Goal: Information Seeking & Learning: Learn about a topic

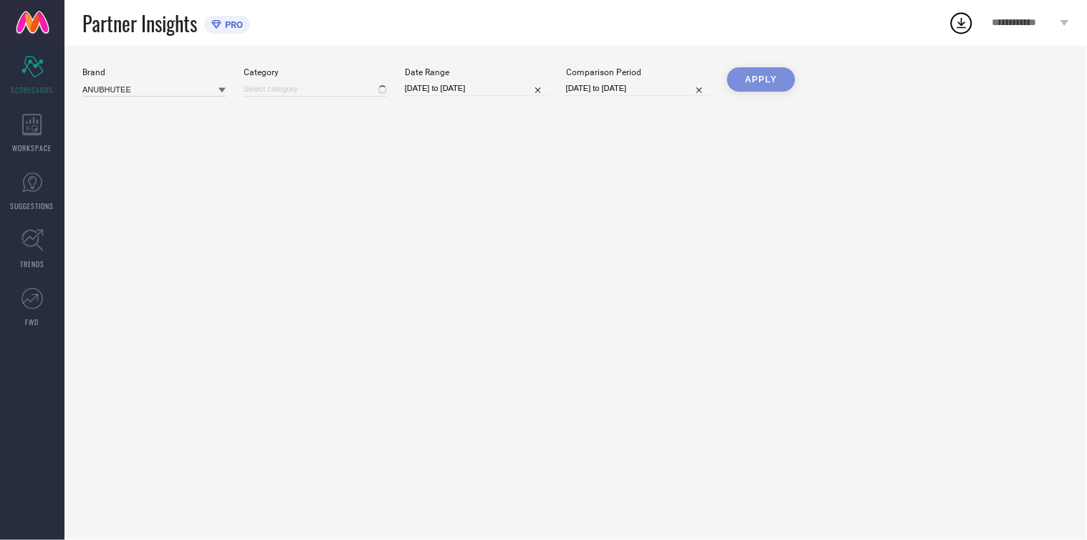
type input "All"
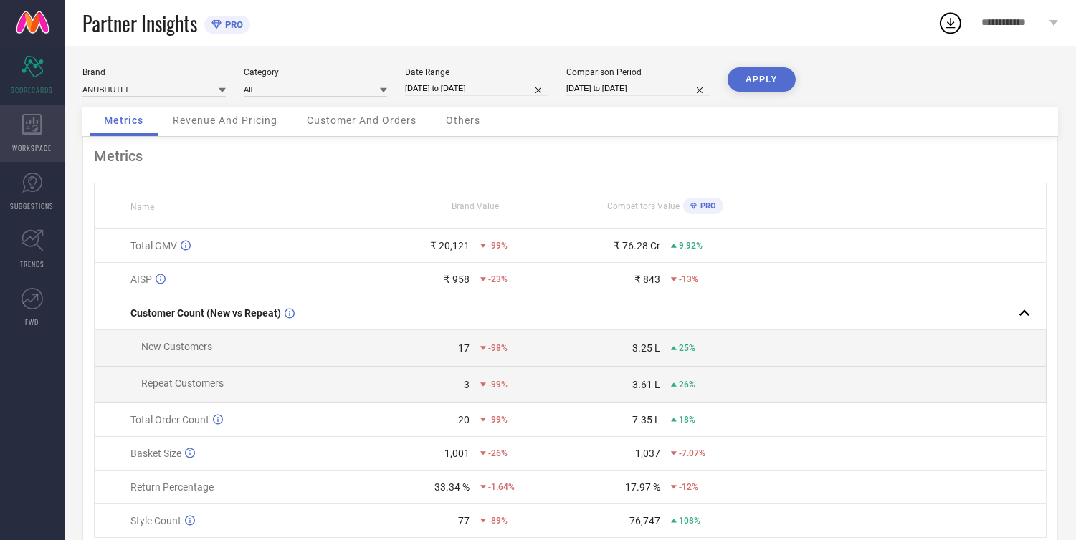
click at [42, 123] on icon at bounding box center [32, 124] width 20 height 21
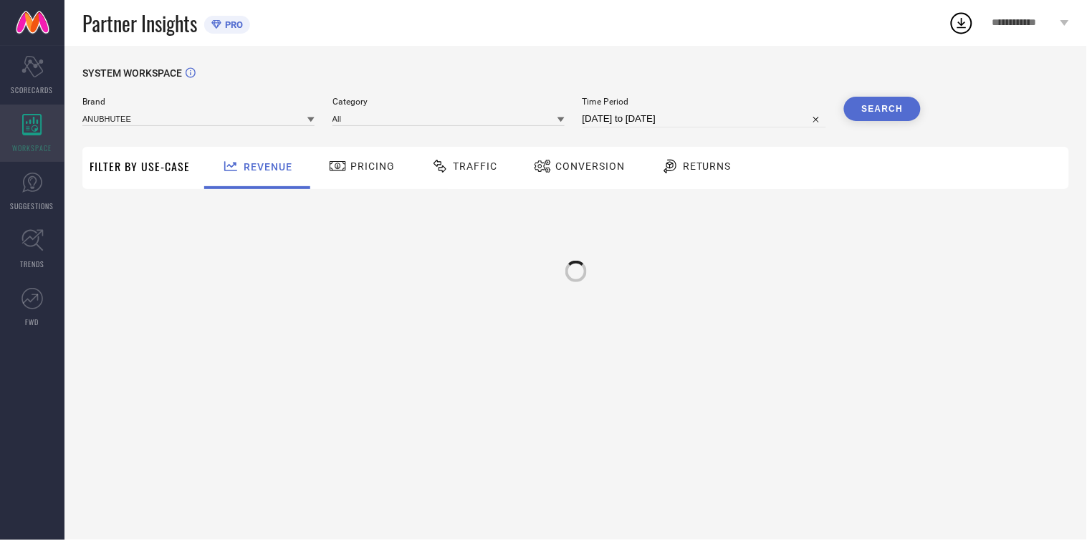
type input "ANUBHUTEE"
type input "All"
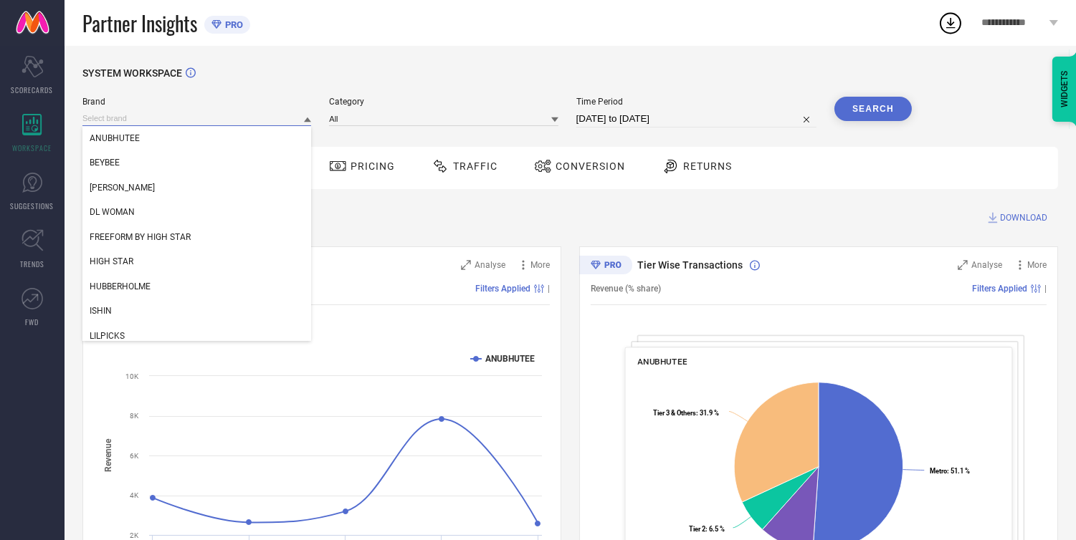
click at [166, 113] on input at bounding box center [196, 118] width 229 height 15
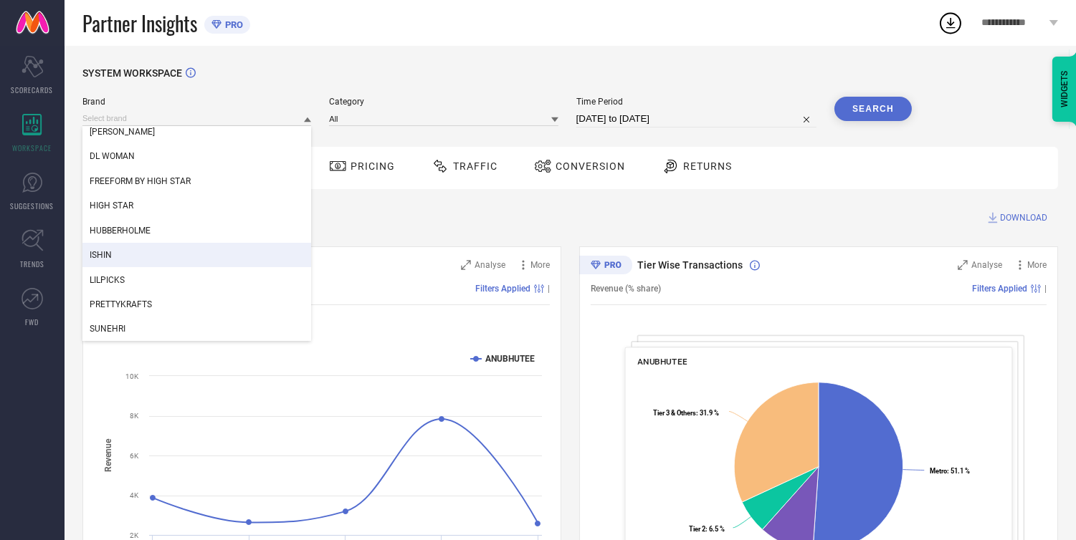
click at [131, 249] on div "ISHIN" at bounding box center [196, 255] width 229 height 24
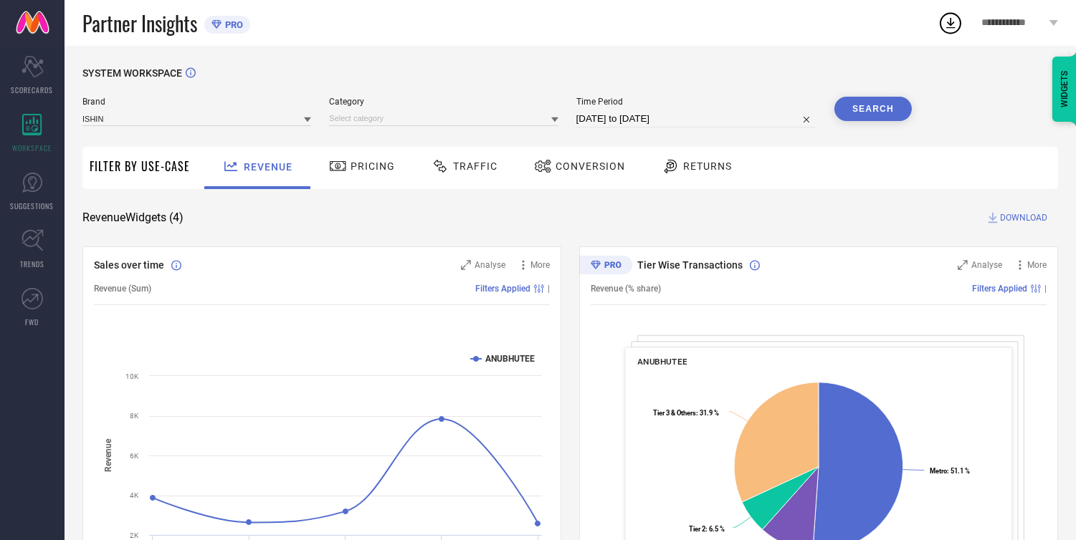
select select "7"
select select "2025"
select select "8"
select select "2025"
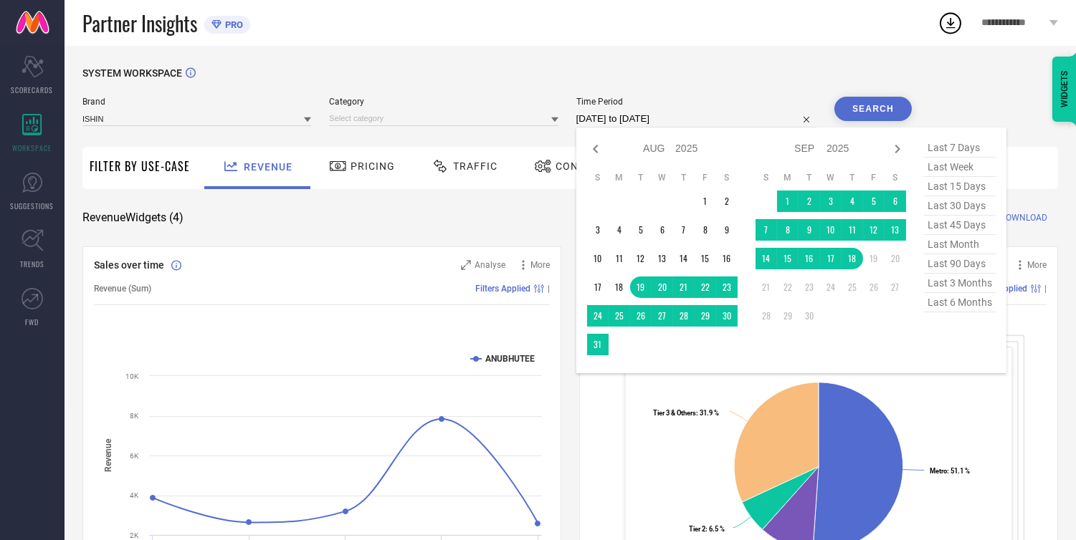
click at [642, 123] on input "[DATE] to [DATE]" at bounding box center [696, 118] width 240 height 17
click at [590, 155] on icon at bounding box center [595, 148] width 17 height 17
select select "6"
select select "2025"
select select "7"
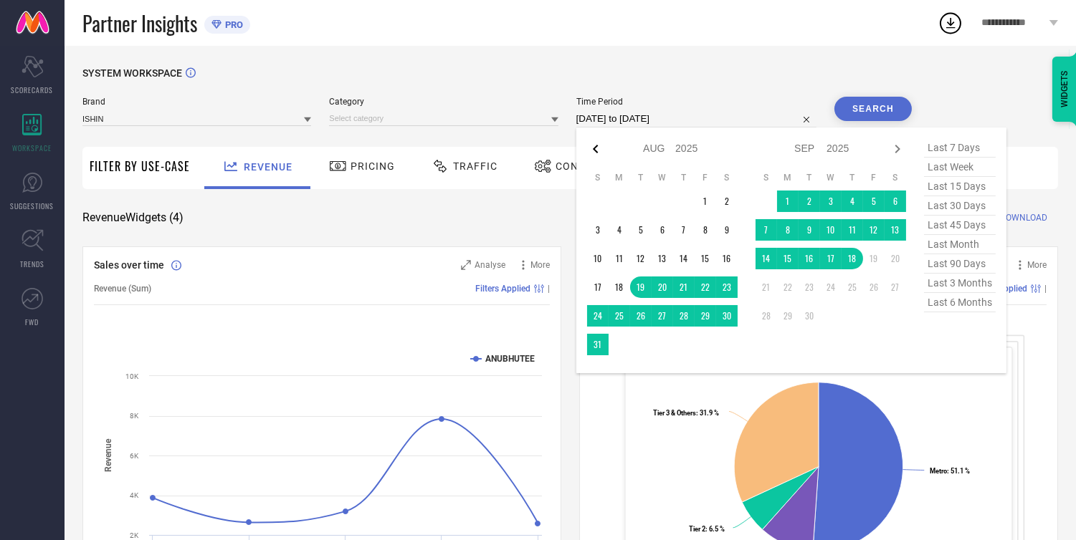
select select "2025"
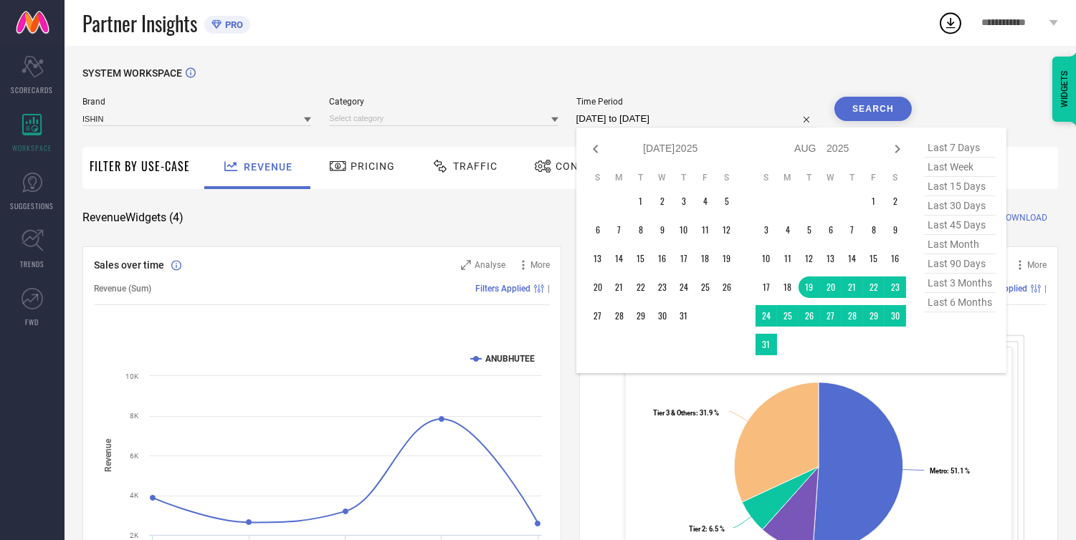
click at [590, 155] on icon at bounding box center [595, 148] width 17 height 17
select select "5"
select select "2025"
select select "6"
select select "2025"
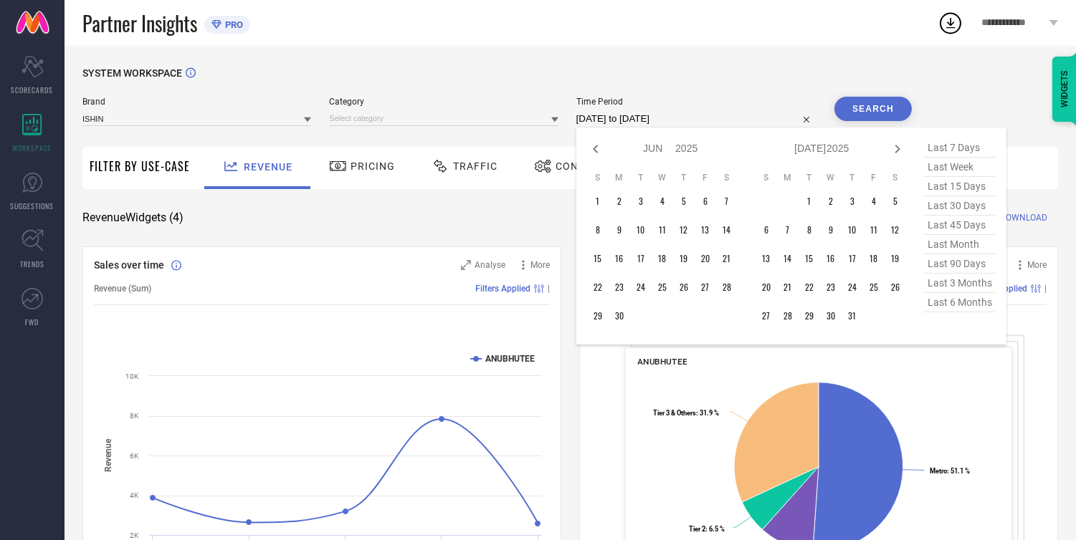
click at [590, 155] on icon at bounding box center [595, 148] width 17 height 17
select select "4"
select select "2025"
select select "5"
select select "2025"
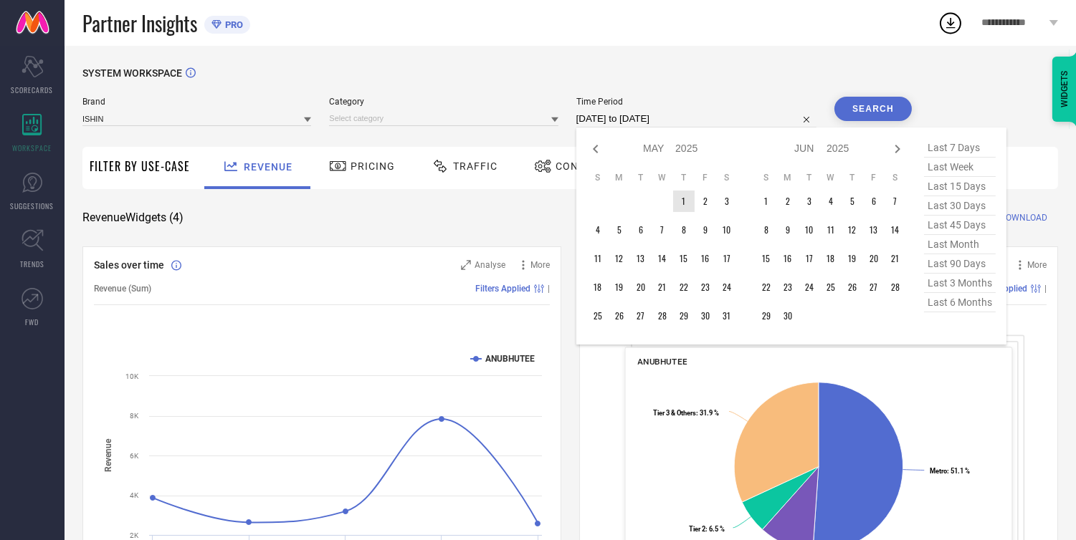
type input "After [DATE]"
click at [688, 201] on td "1" at bounding box center [683, 201] width 21 height 21
click at [899, 150] on icon at bounding box center [896, 149] width 5 height 9
select select "5"
select select "2025"
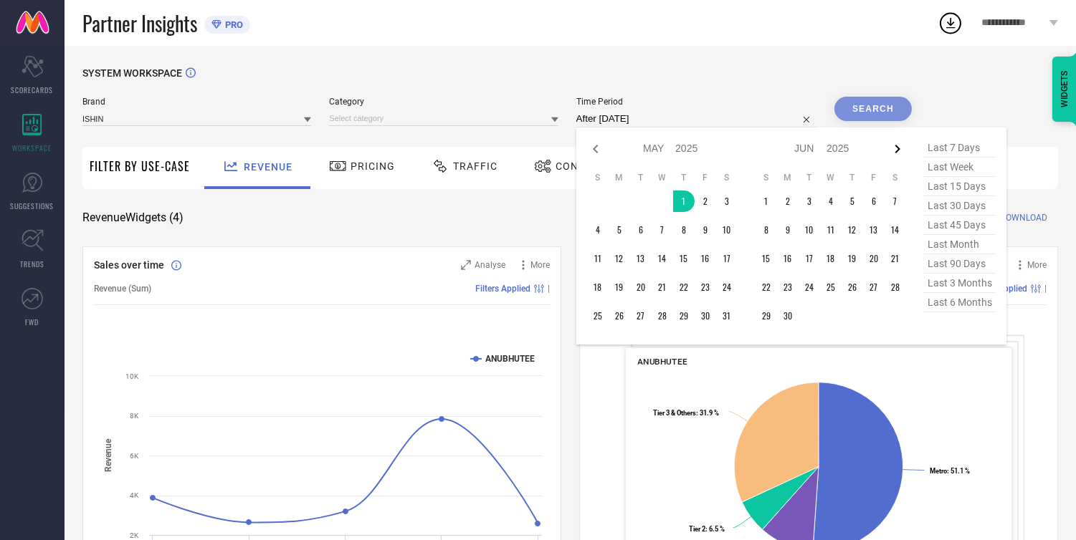
select select "6"
select select "2025"
click at [899, 150] on icon at bounding box center [896, 149] width 5 height 9
select select "6"
select select "2025"
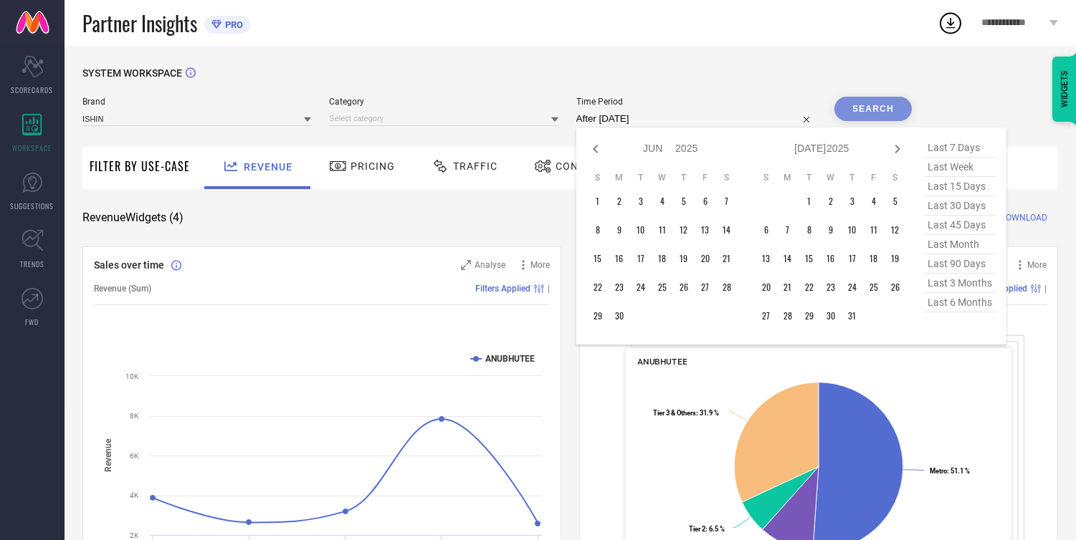
select select "7"
select select "2025"
click at [899, 150] on icon at bounding box center [896, 149] width 5 height 9
select select "7"
select select "2025"
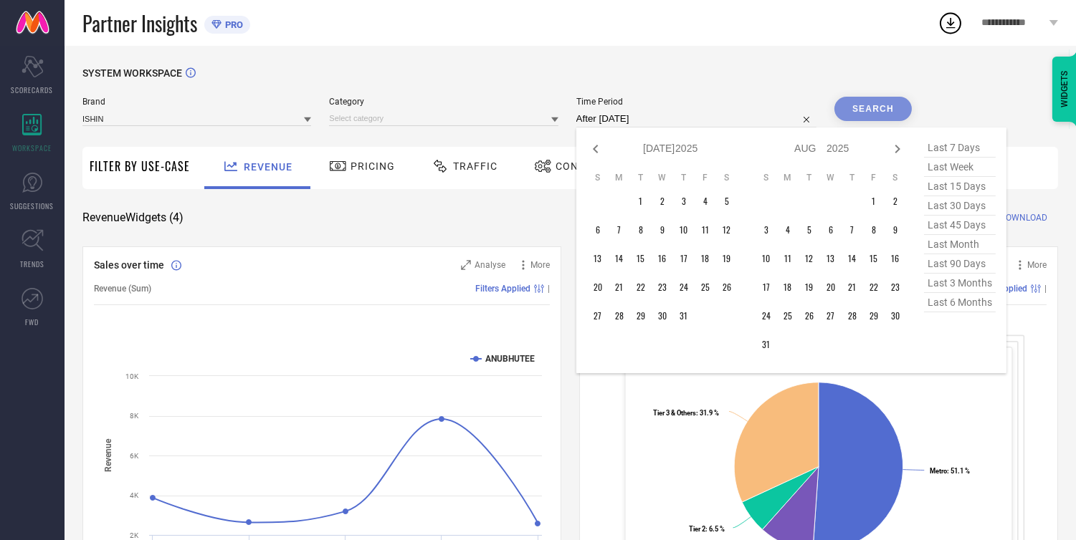
select select "8"
select select "2025"
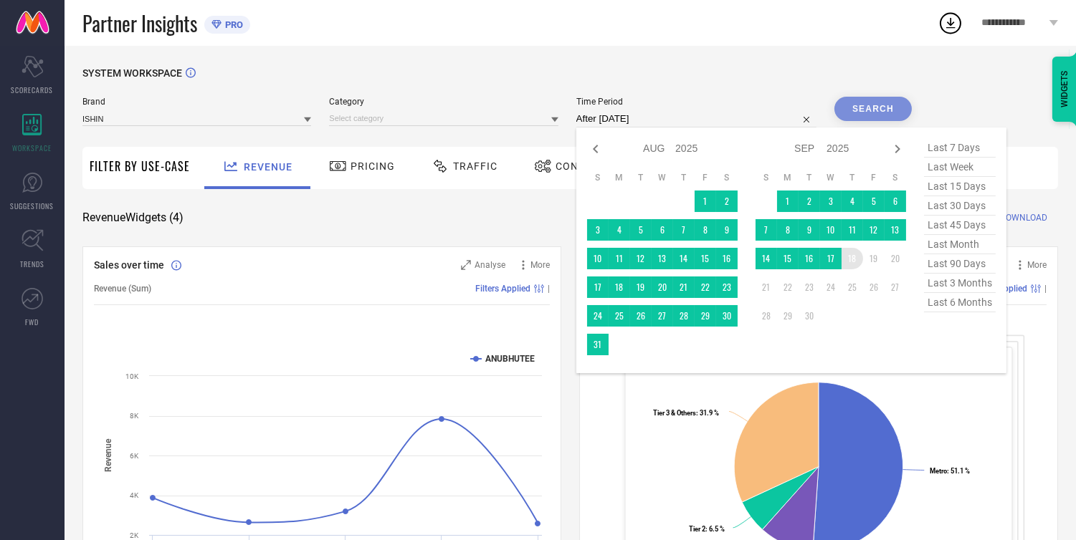
type input "[DATE] to [DATE]"
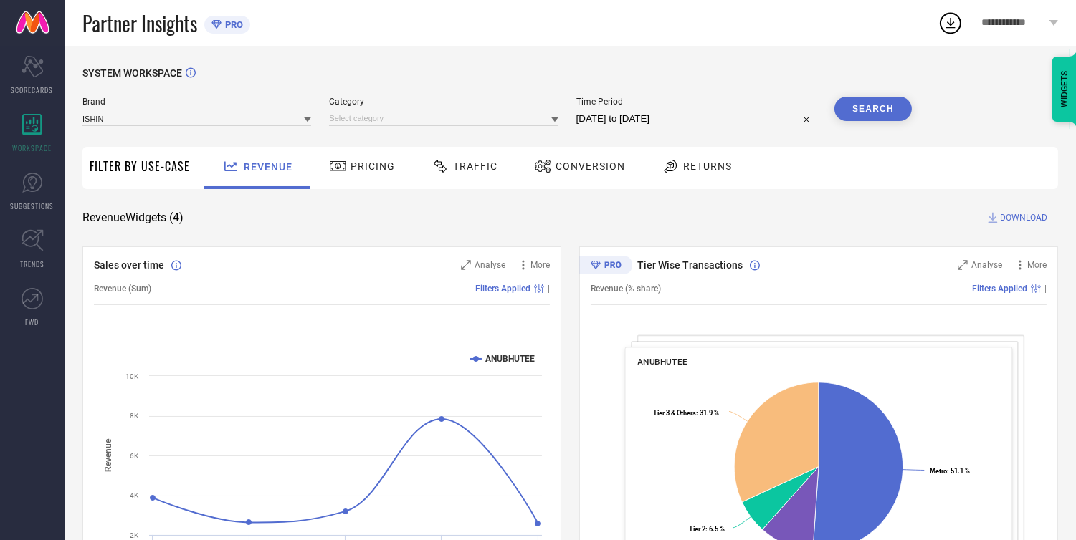
click at [883, 108] on button "Search" at bounding box center [872, 109] width 77 height 24
click at [883, 108] on div "Search" at bounding box center [872, 109] width 77 height 24
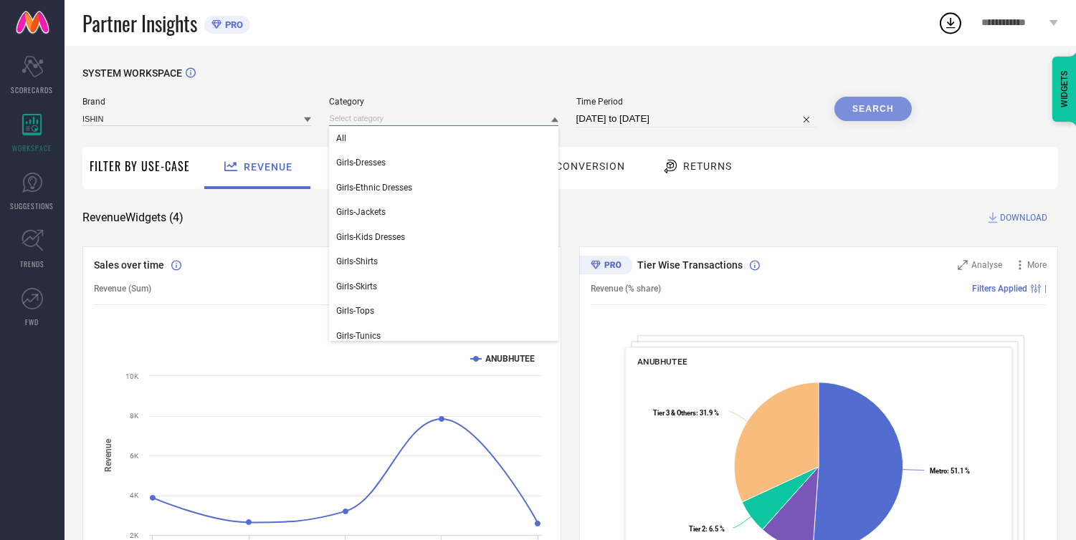
click at [469, 116] on input at bounding box center [443, 118] width 229 height 15
click at [416, 140] on div "All" at bounding box center [443, 138] width 229 height 24
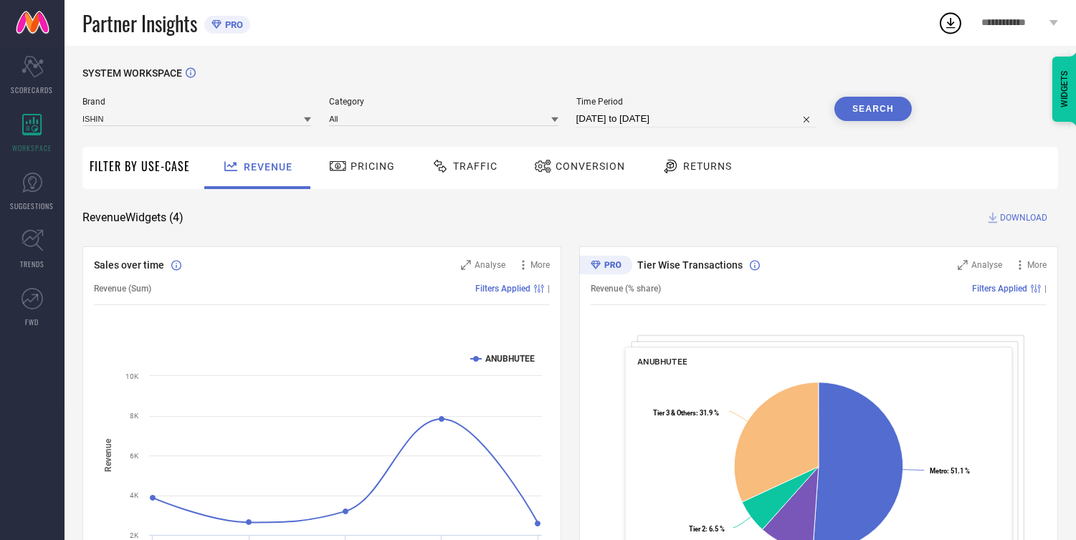
click at [864, 109] on button "Search" at bounding box center [872, 109] width 77 height 24
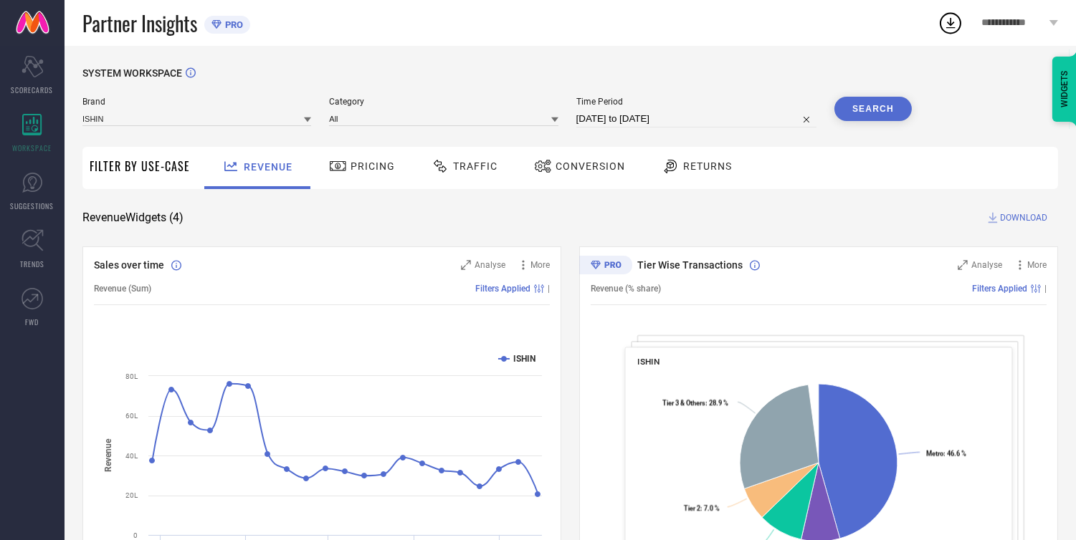
click at [539, 108] on div "Category All" at bounding box center [443, 112] width 229 height 31
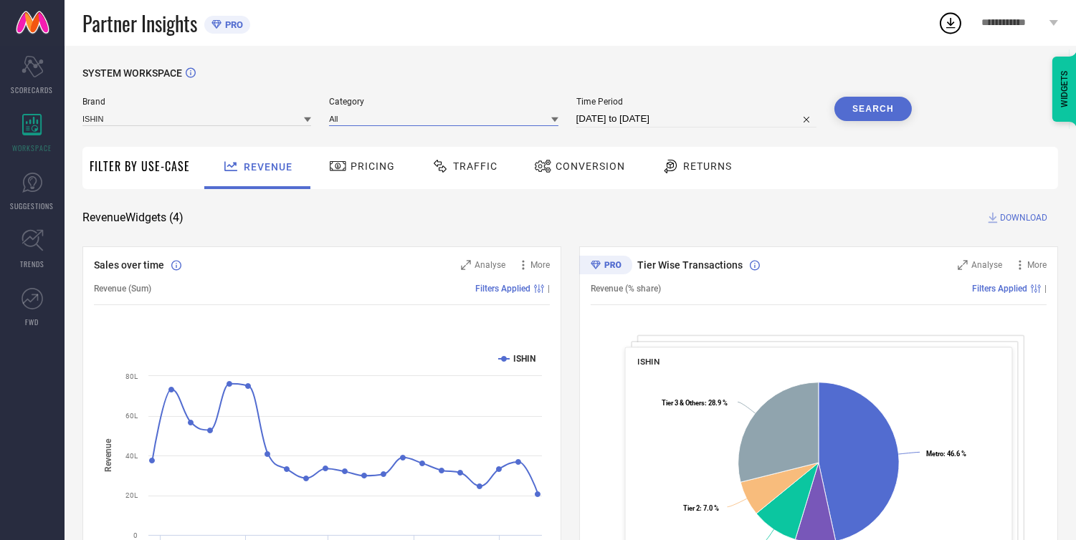
click at [535, 115] on input at bounding box center [443, 118] width 229 height 15
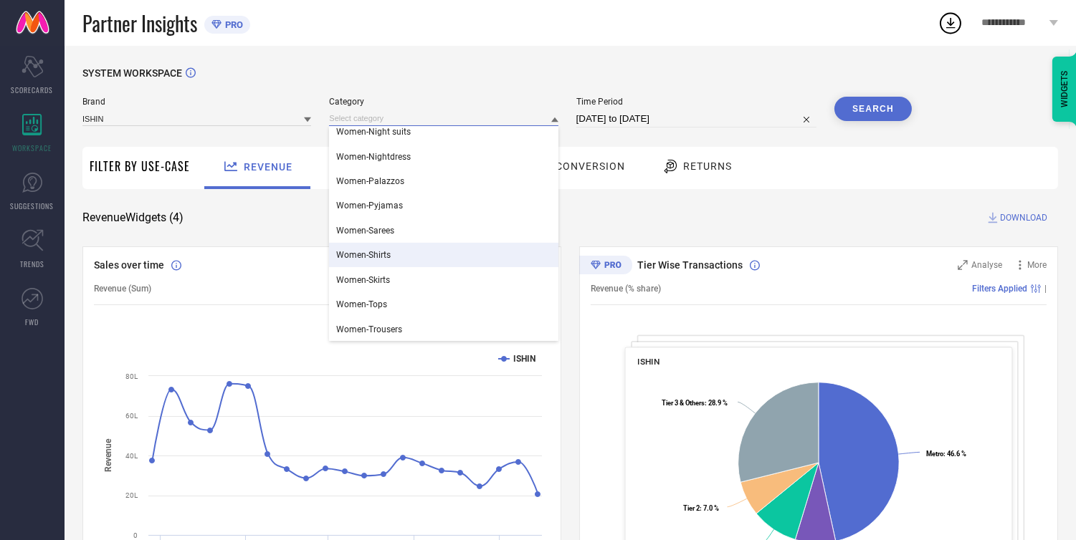
scroll to position [624, 0]
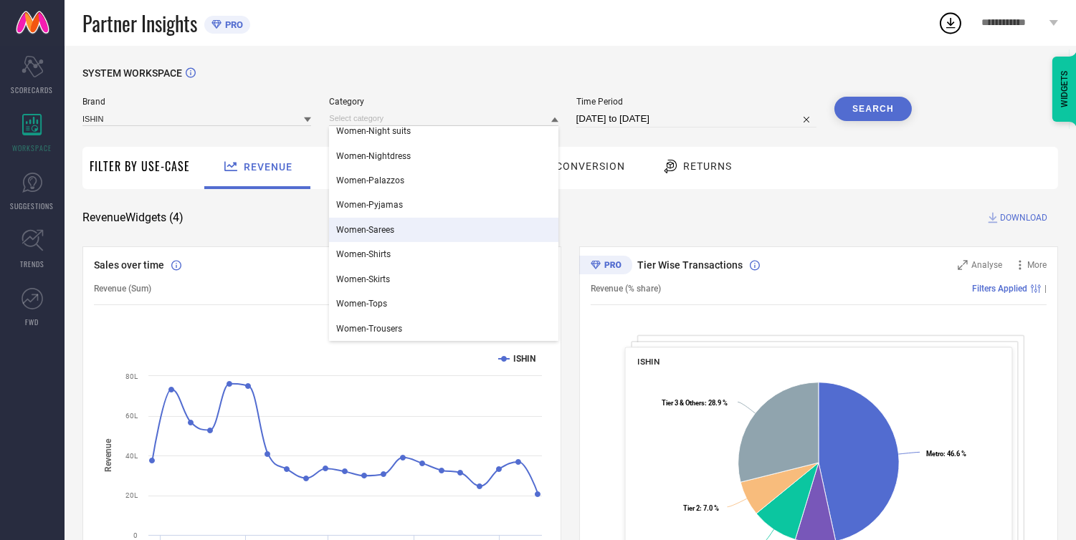
click at [401, 231] on div "Women-Sarees" at bounding box center [443, 230] width 229 height 24
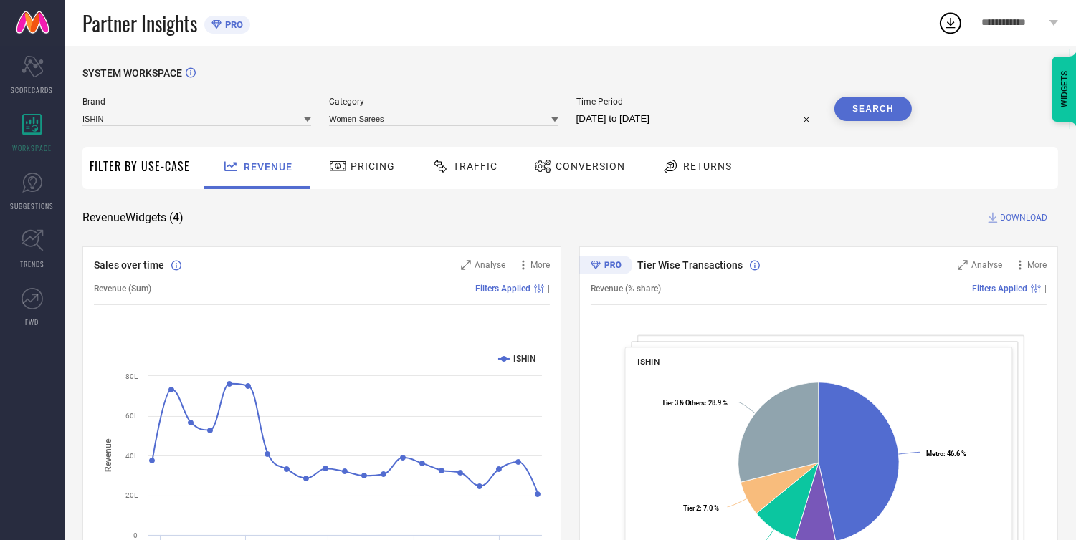
click at [863, 111] on button "Search" at bounding box center [872, 109] width 77 height 24
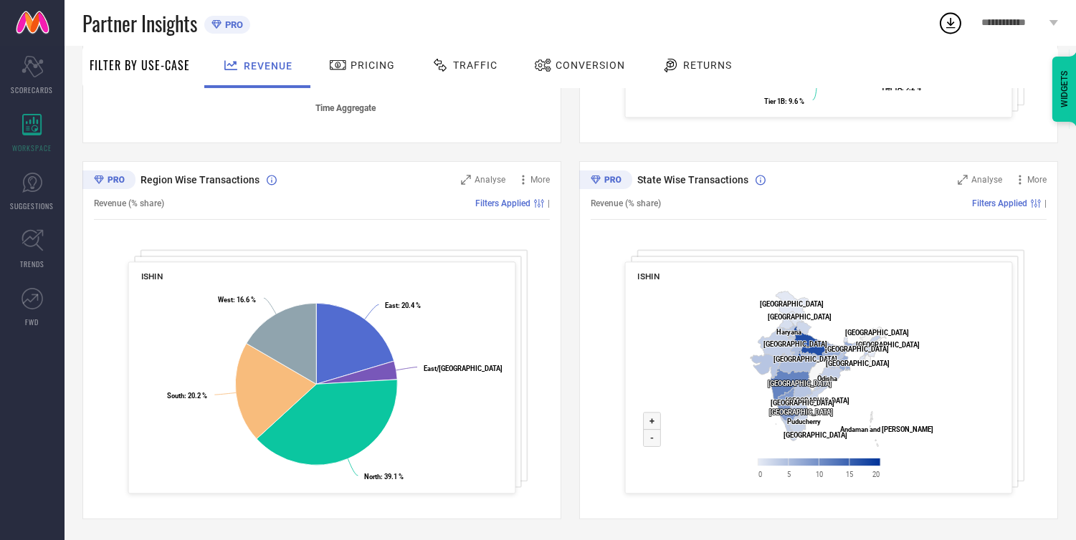
scroll to position [0, 0]
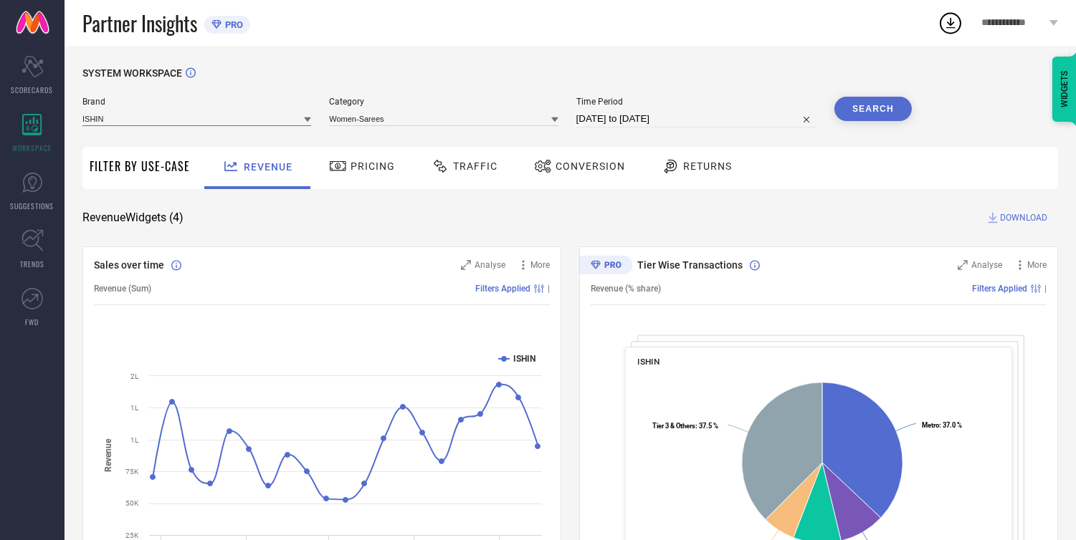
click at [302, 118] on input at bounding box center [196, 118] width 229 height 15
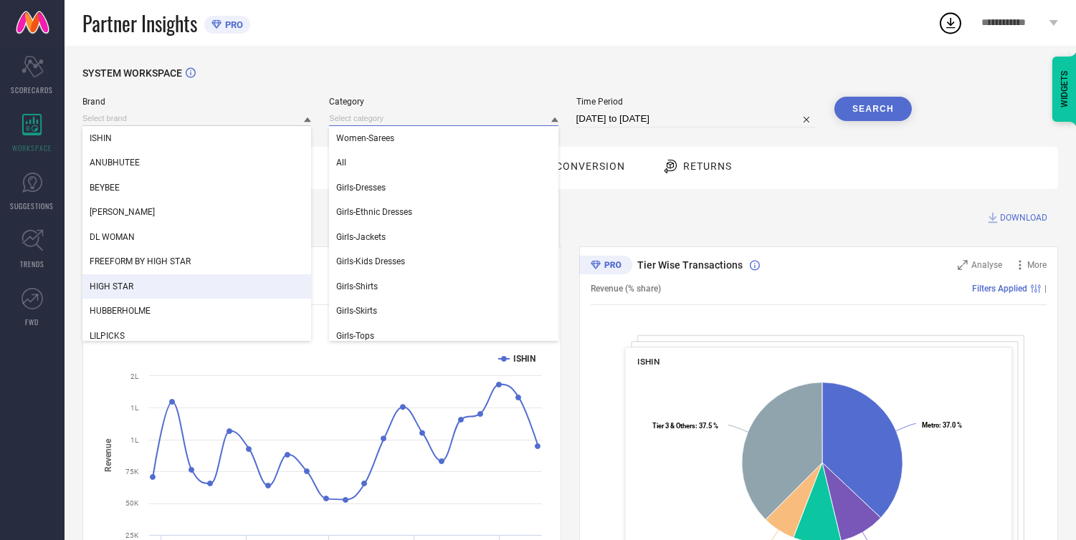
click at [543, 120] on input at bounding box center [443, 118] width 229 height 15
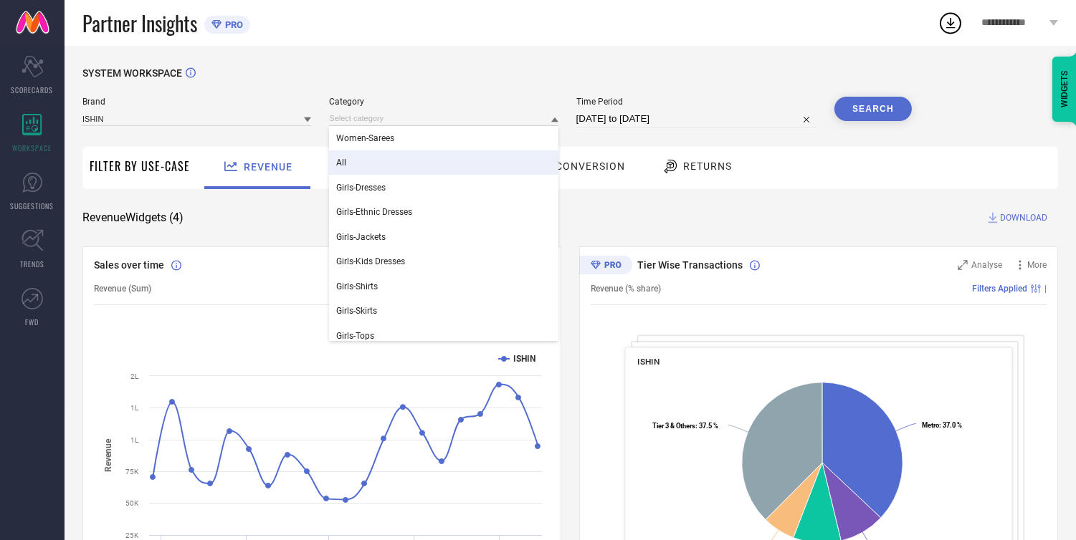
click at [407, 156] on div "All" at bounding box center [443, 162] width 229 height 24
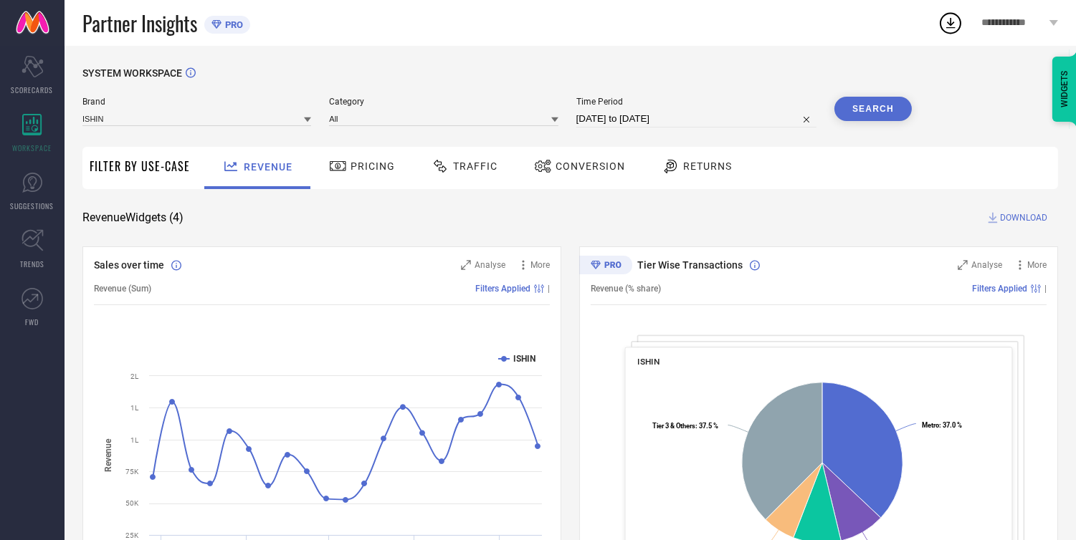
click at [886, 109] on button "Search" at bounding box center [872, 109] width 77 height 24
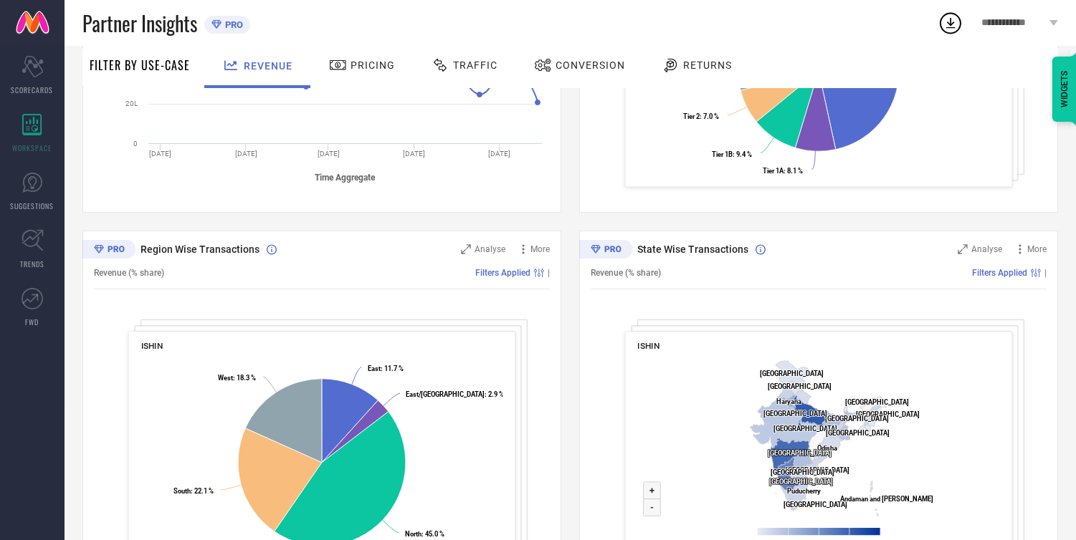
scroll to position [461, 0]
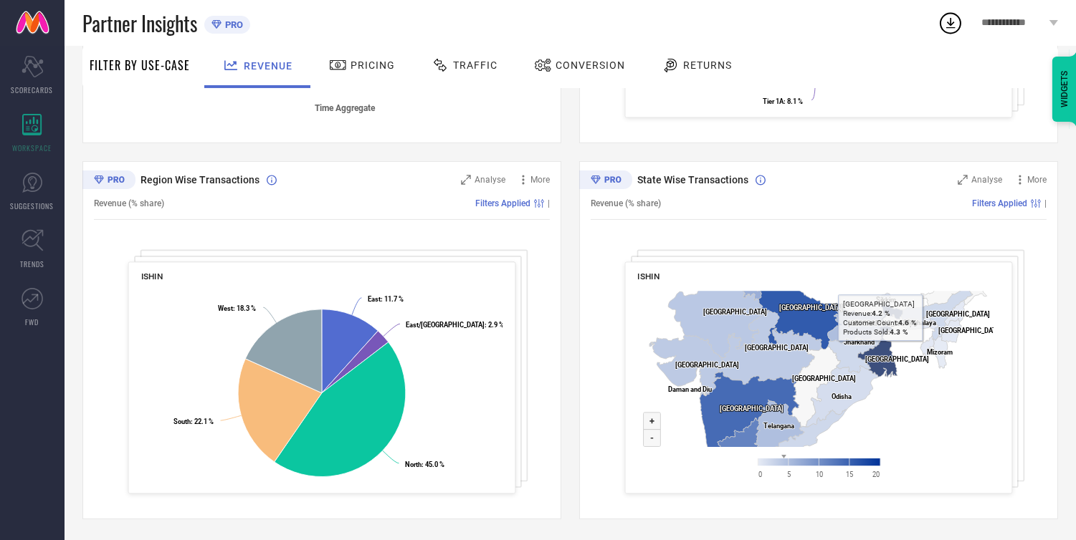
click at [880, 350] on icon at bounding box center [880, 341] width 45 height 72
click at [885, 425] on rect at bounding box center [819, 388] width 362 height 207
